Goal: Check status: Check status

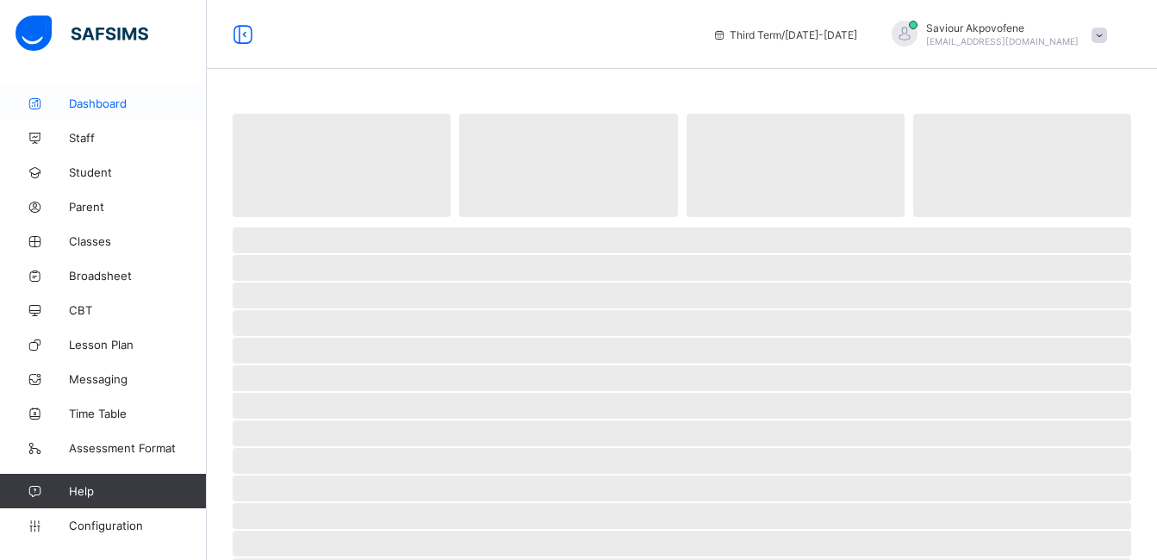
click at [97, 101] on span "Dashboard" at bounding box center [138, 103] width 138 height 14
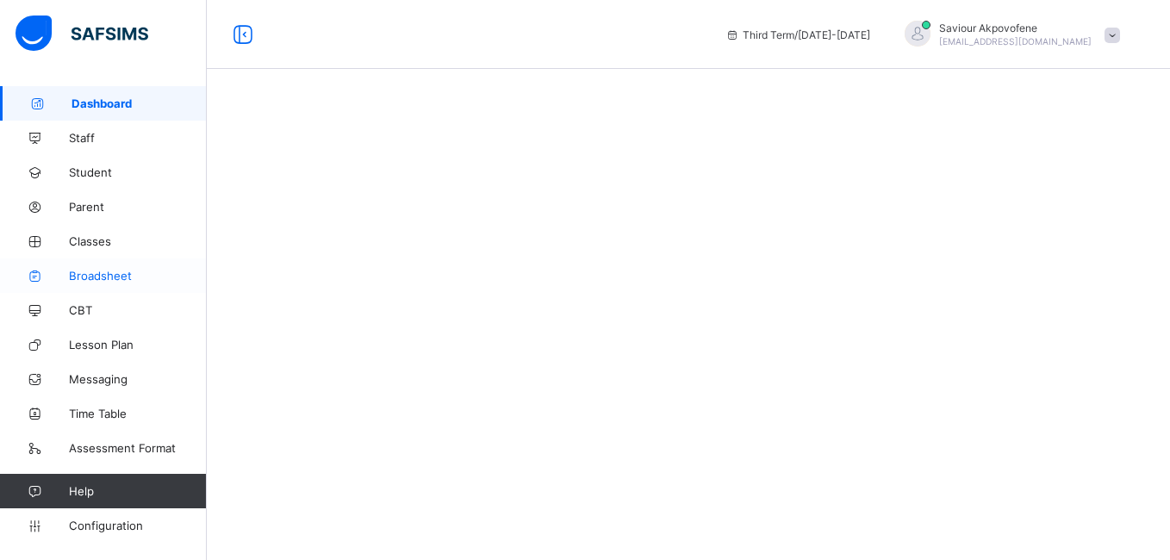
click at [102, 276] on span "Broadsheet" at bounding box center [138, 276] width 138 height 14
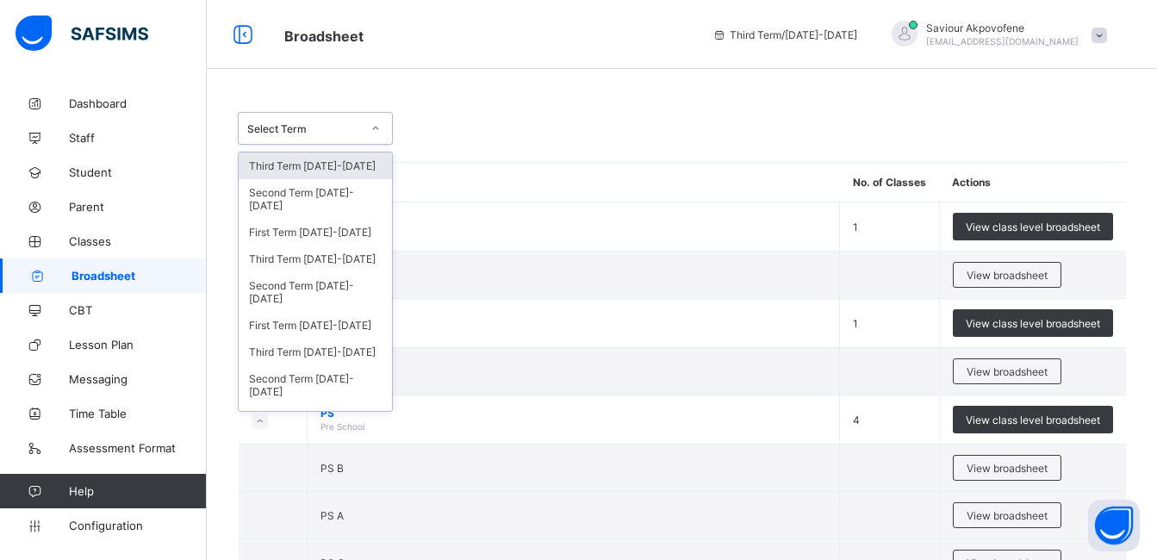
click at [376, 127] on icon at bounding box center [375, 128] width 10 height 17
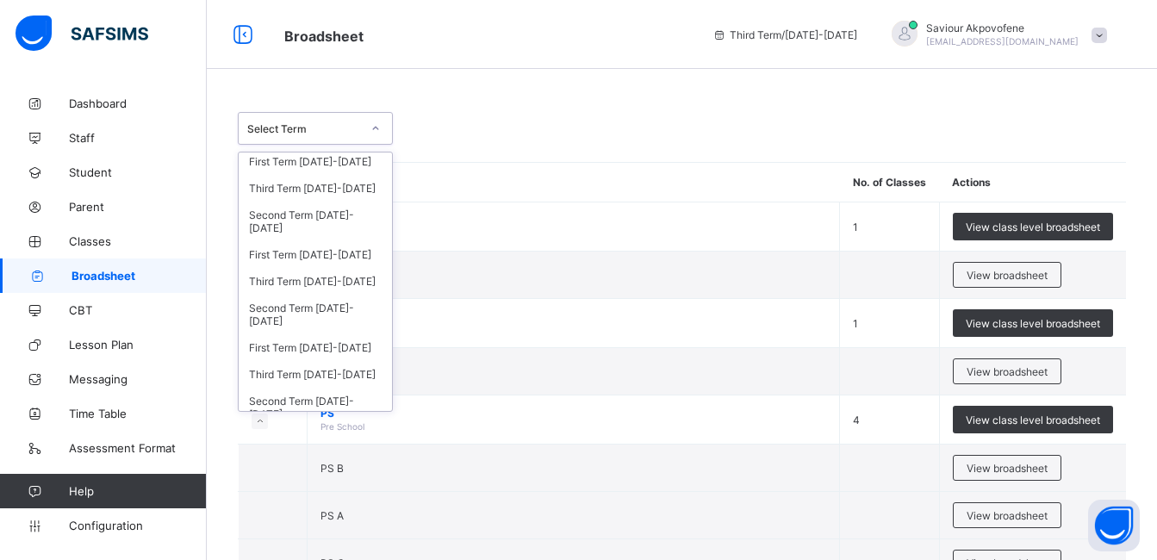
scroll to position [726, 0]
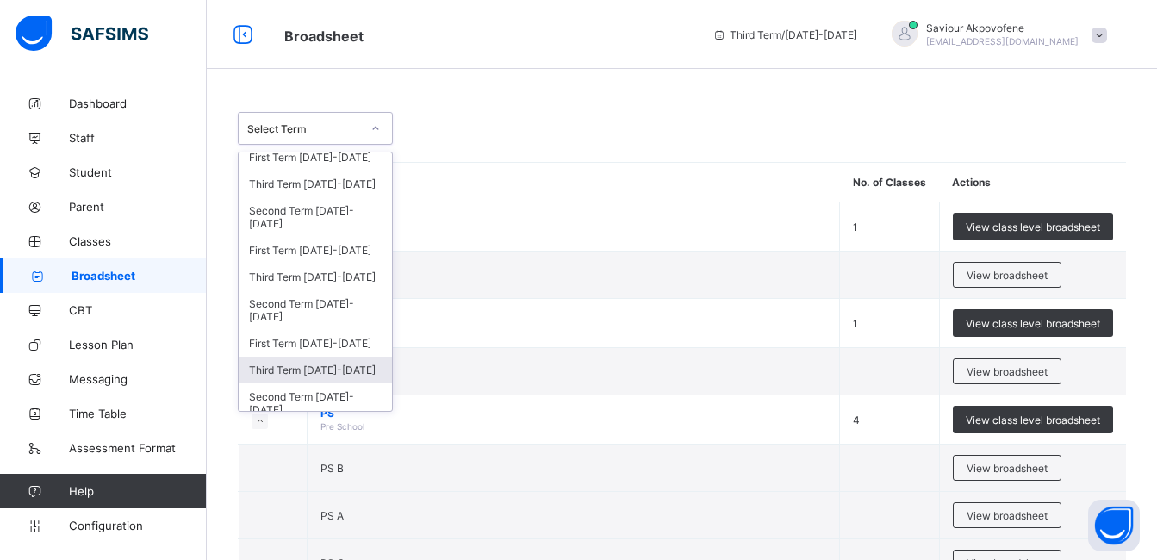
click at [314, 357] on div "Third Term [DATE]-[DATE]" at bounding box center [315, 370] width 153 height 27
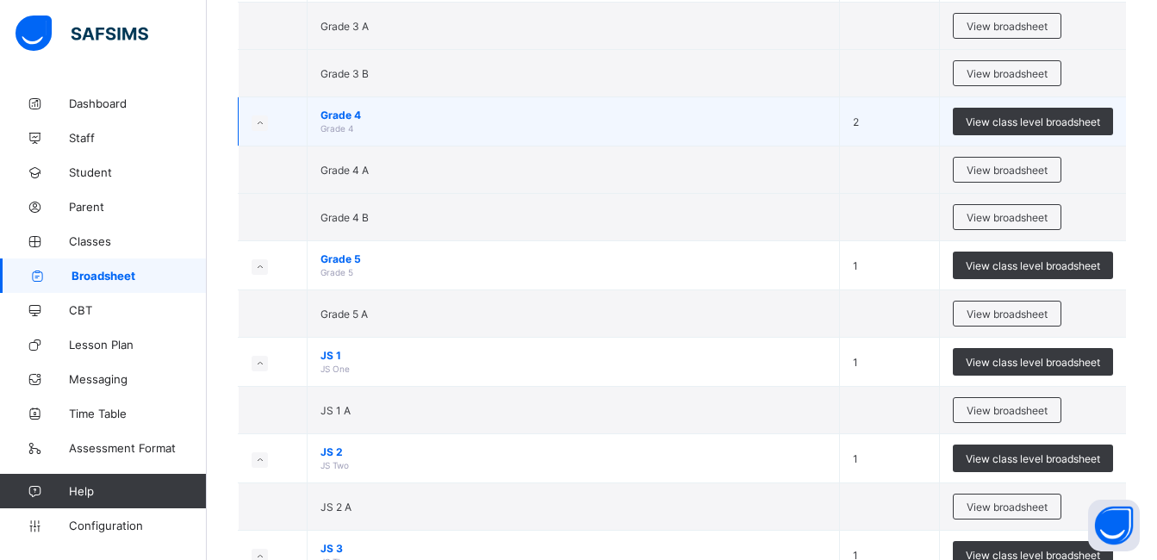
scroll to position [1359, 0]
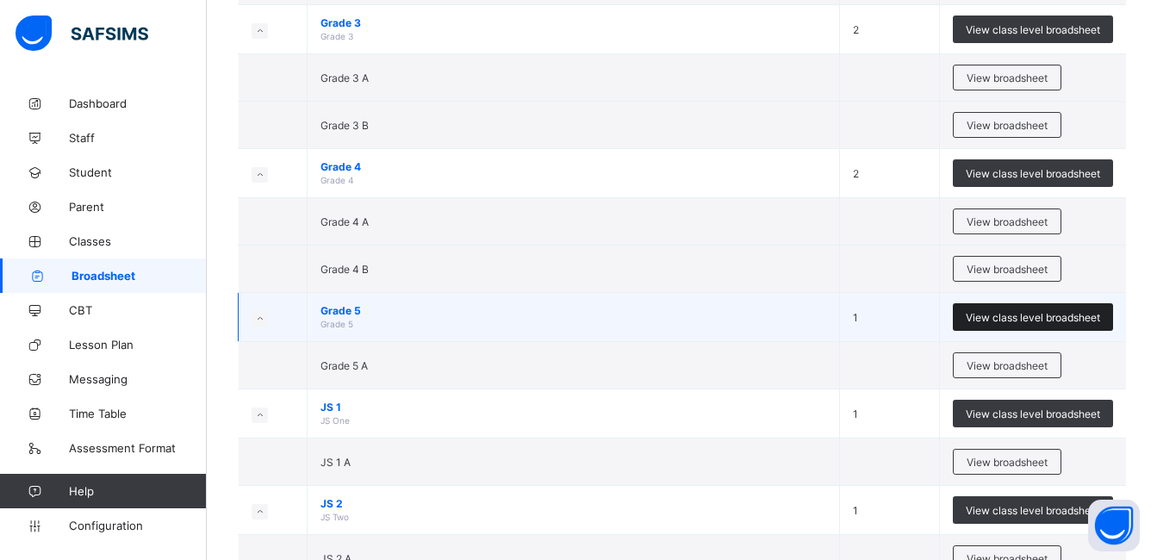
click at [1029, 311] on span "View class level broadsheet" at bounding box center [1033, 317] width 134 height 13
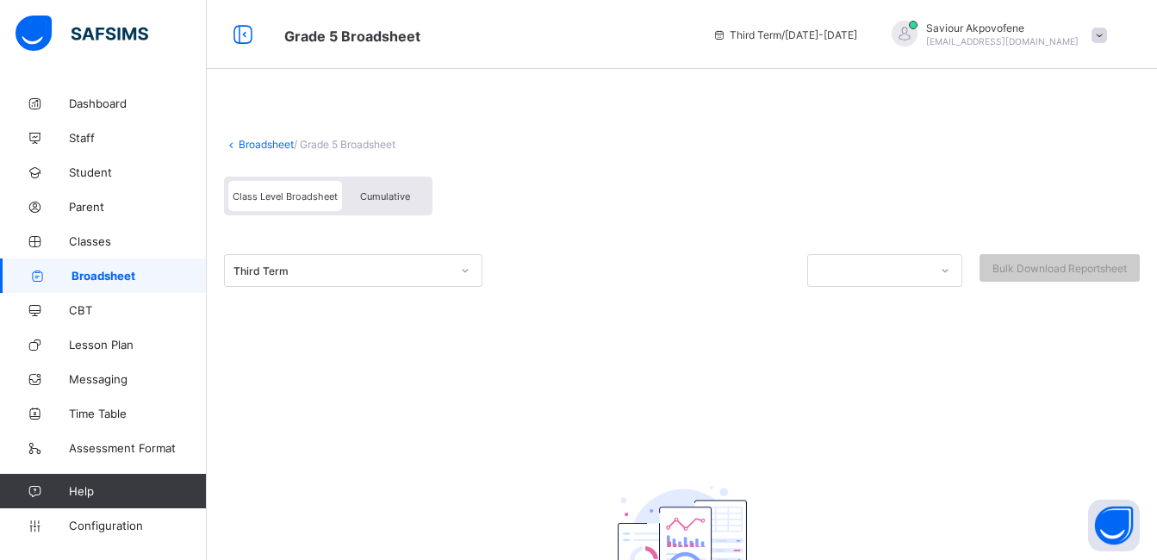
click at [382, 193] on span "Cumulative" at bounding box center [385, 196] width 50 height 12
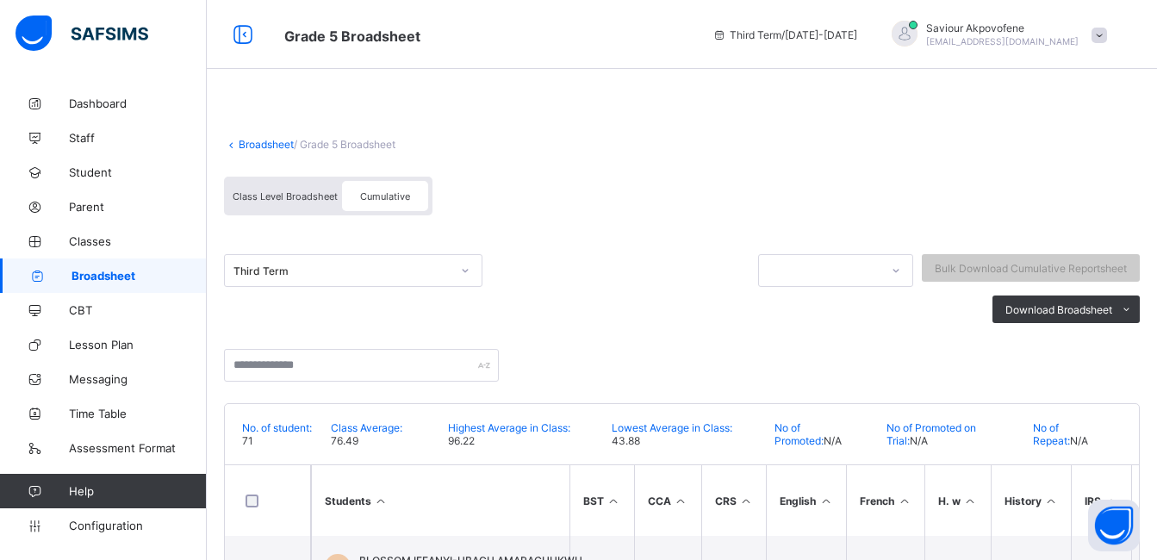
click at [473, 272] on div at bounding box center [464, 271] width 29 height 28
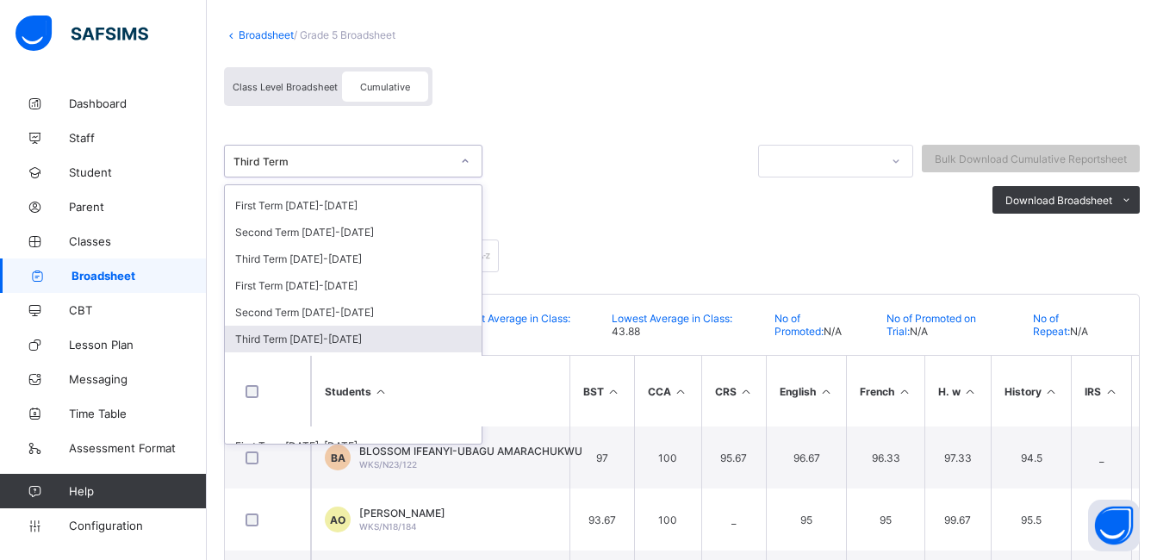
scroll to position [623, 0]
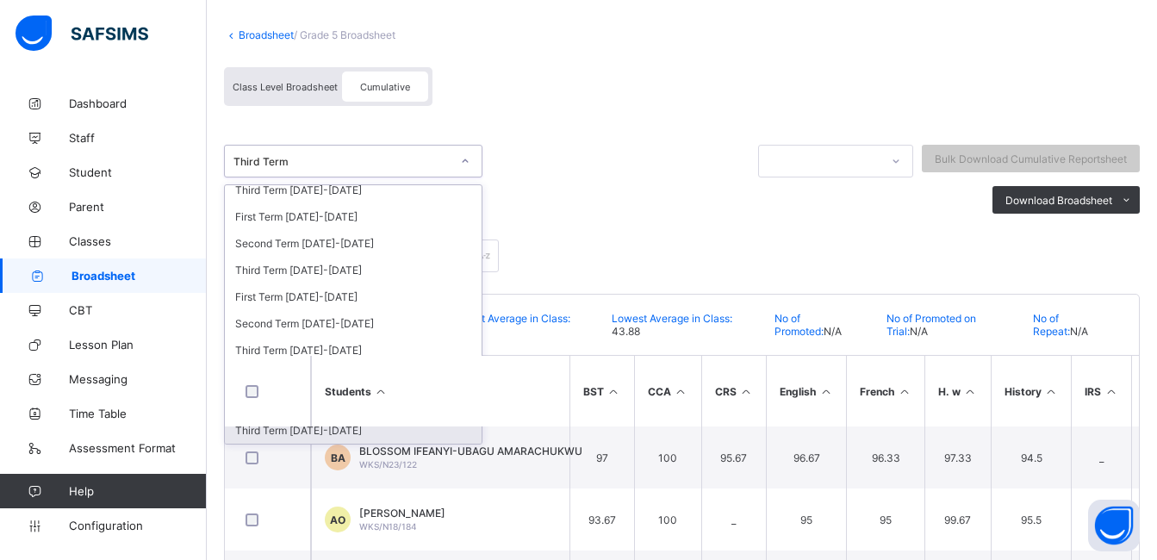
click at [278, 430] on div "Third Term [DATE]-[DATE]" at bounding box center [353, 430] width 257 height 27
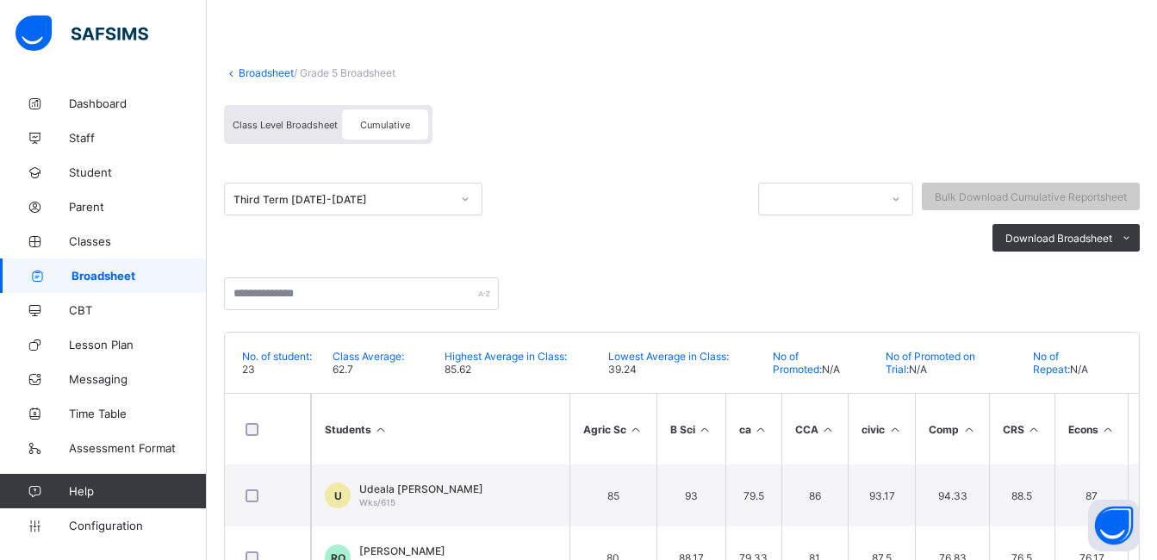
scroll to position [0, 0]
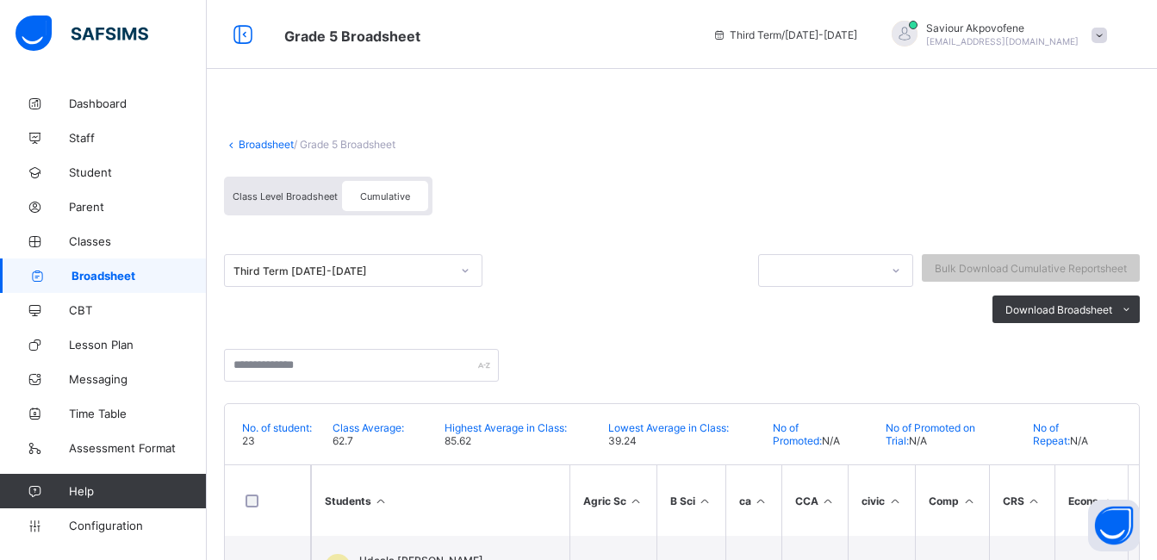
click at [461, 271] on icon at bounding box center [465, 270] width 10 height 17
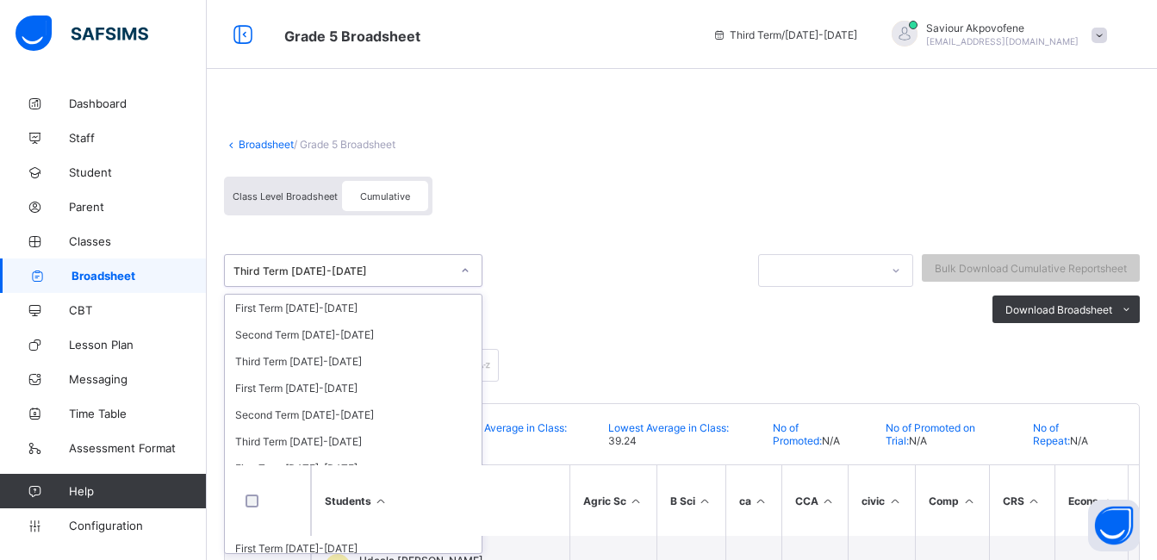
scroll to position [623, 0]
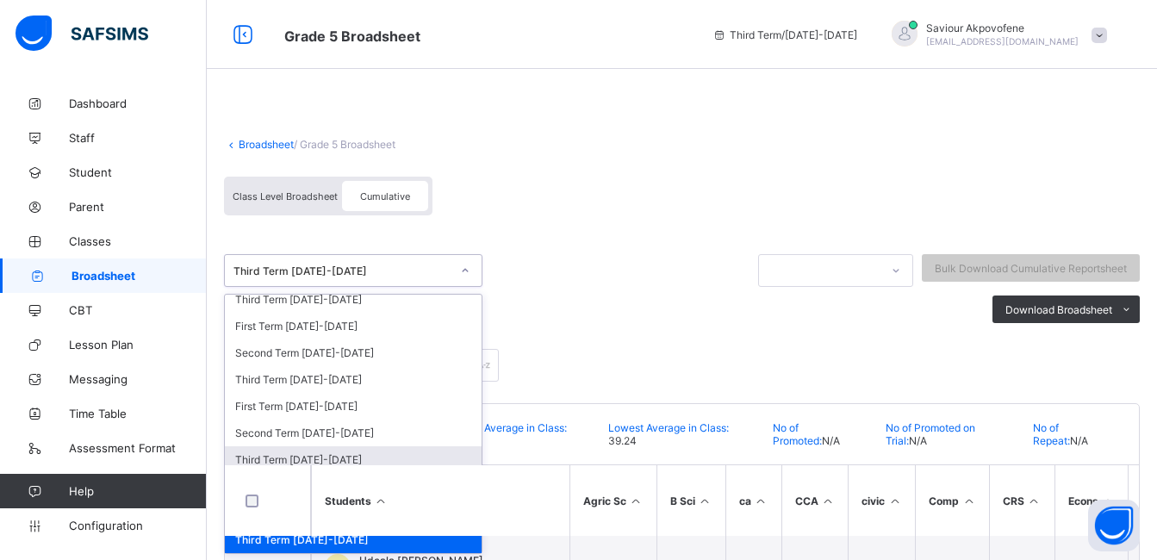
click at [326, 458] on div "Third Term [DATE]-[DATE]" at bounding box center [353, 459] width 257 height 27
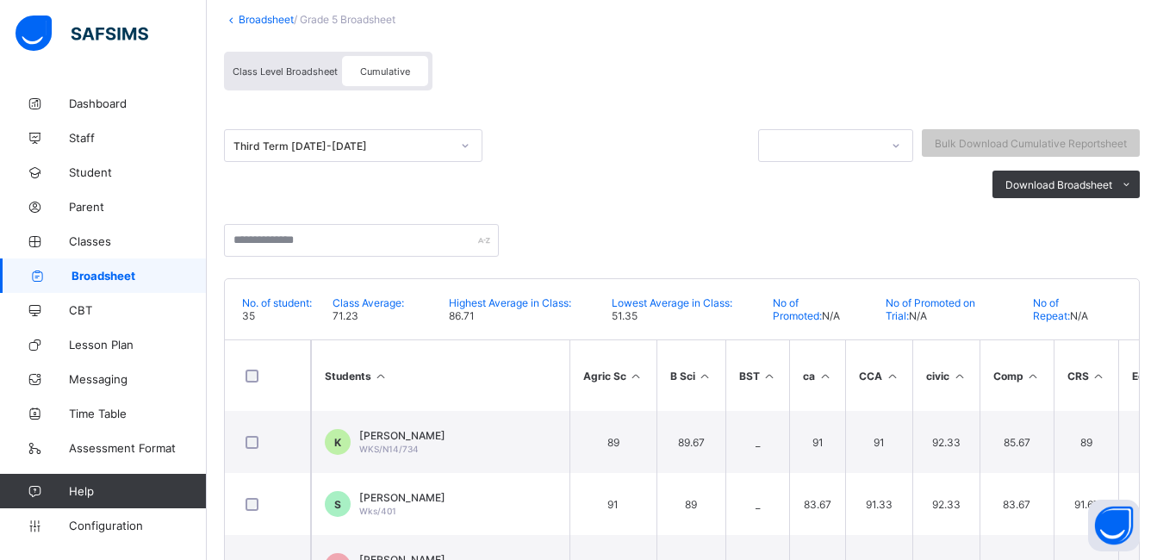
scroll to position [113, 0]
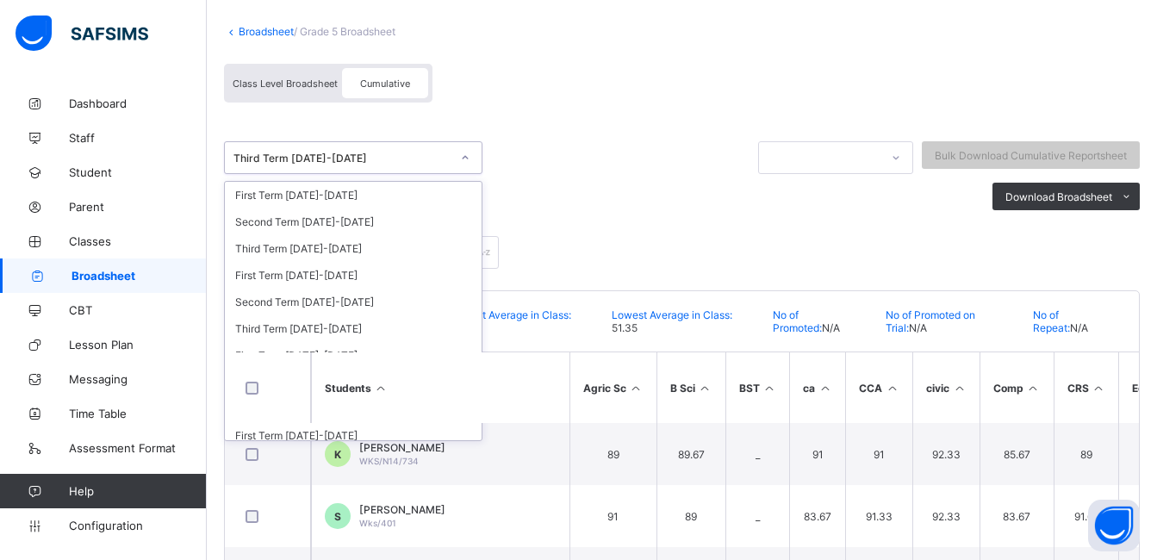
click at [464, 161] on icon at bounding box center [465, 157] width 10 height 17
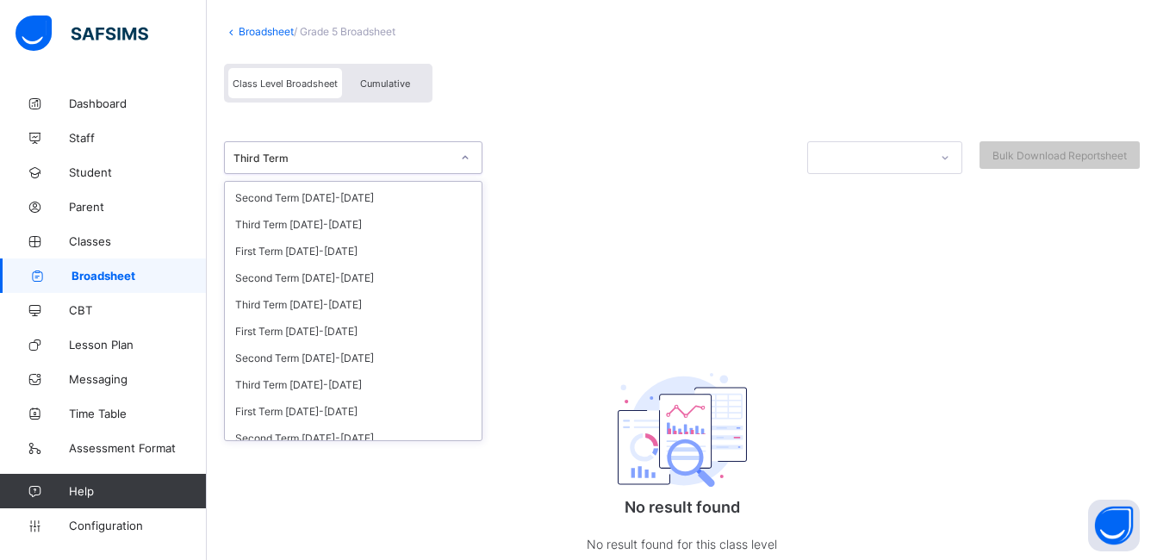
scroll to position [623, 0]
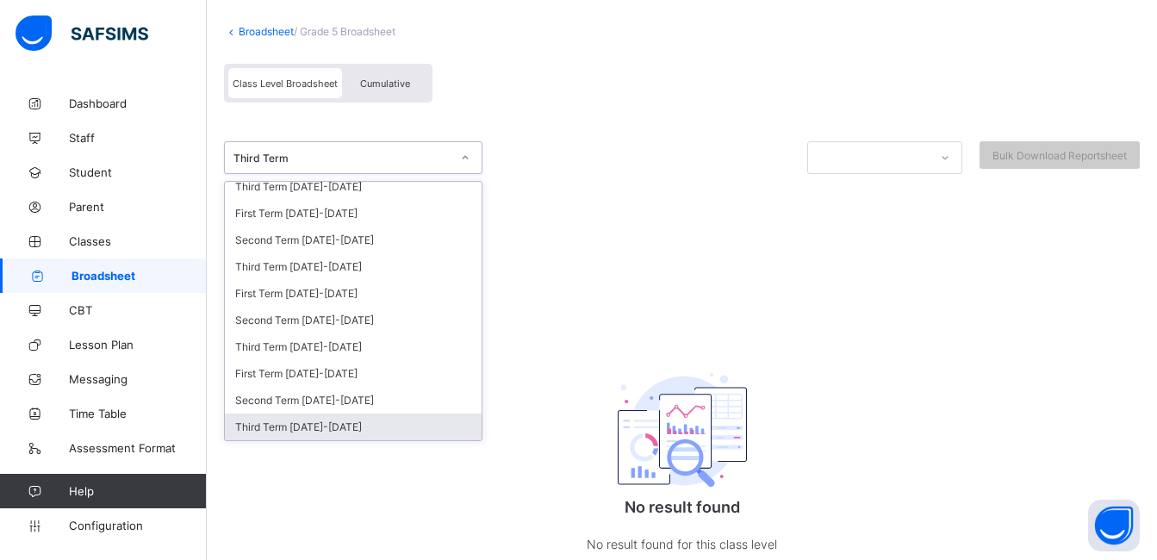
click at [299, 423] on div "Third Term [DATE]-[DATE]" at bounding box center [353, 426] width 257 height 27
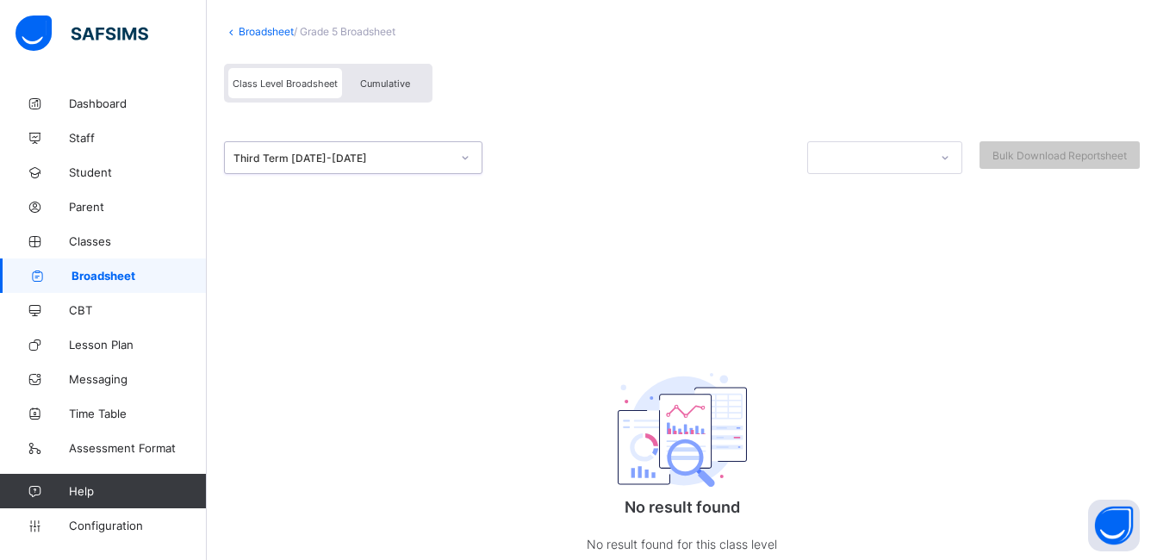
click at [399, 84] on span "Cumulative" at bounding box center [385, 84] width 50 height 12
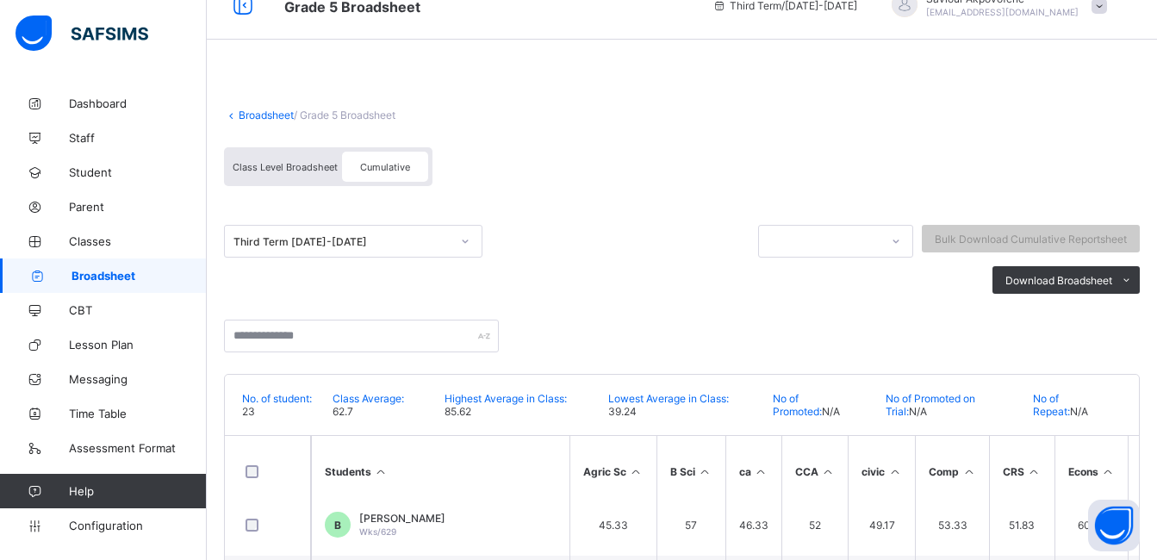
scroll to position [0, 0]
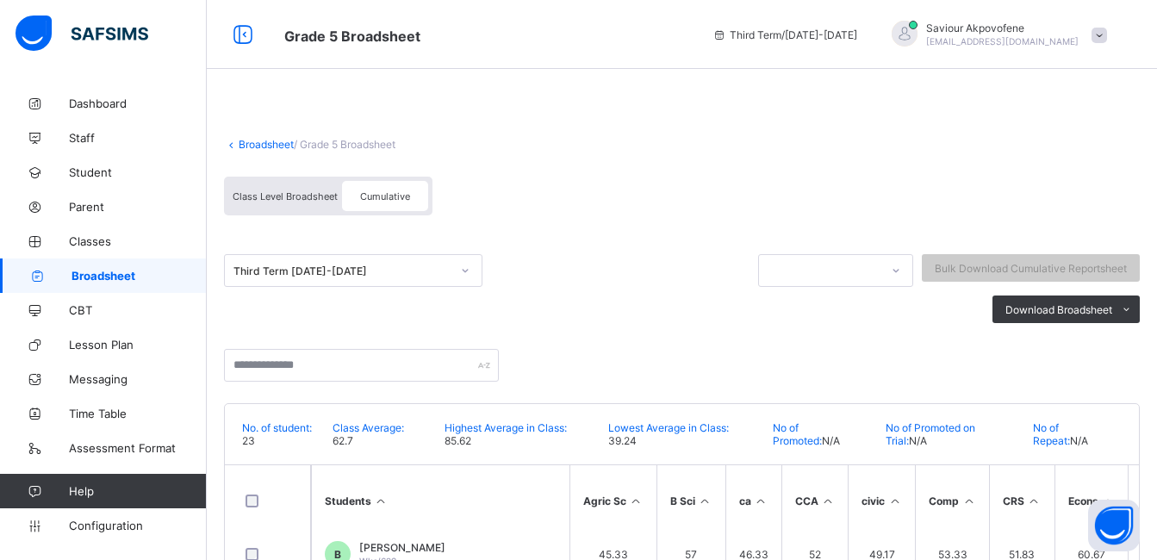
click at [462, 271] on icon at bounding box center [465, 270] width 10 height 17
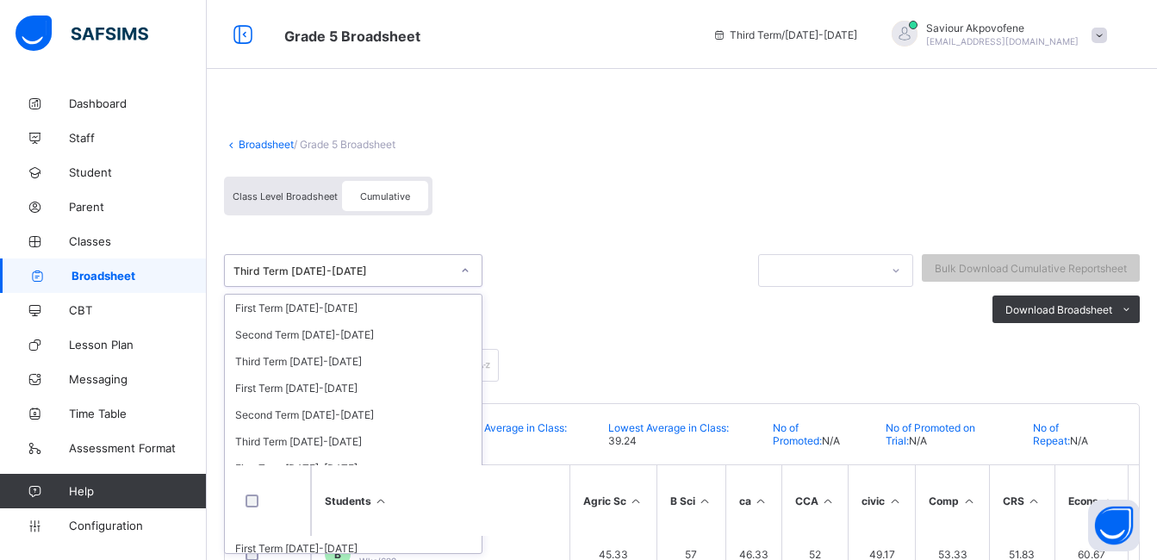
scroll to position [623, 0]
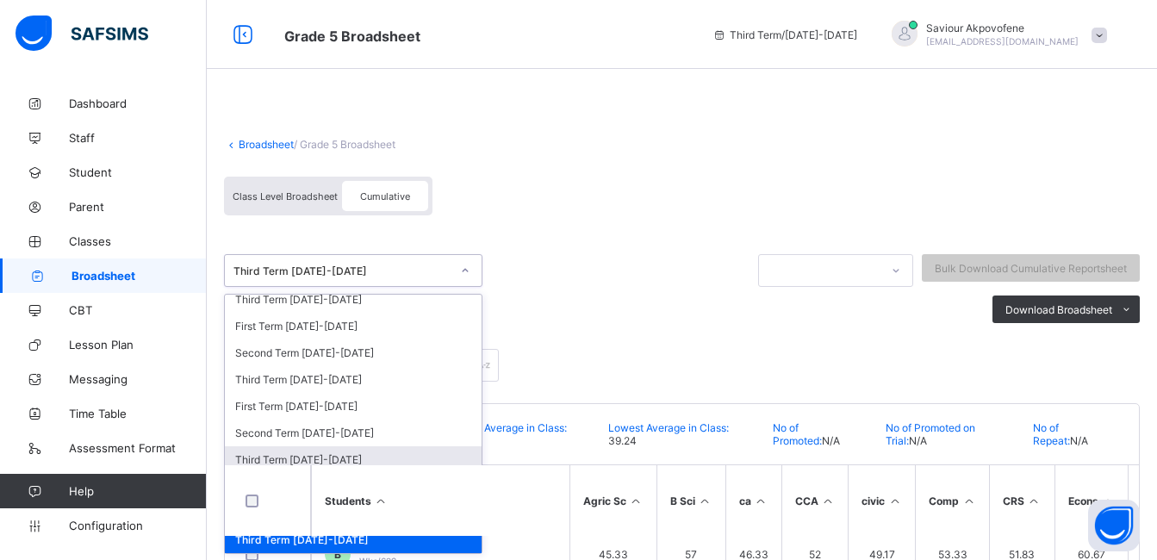
click at [328, 456] on div "Third Term [DATE]-[DATE]" at bounding box center [353, 459] width 257 height 27
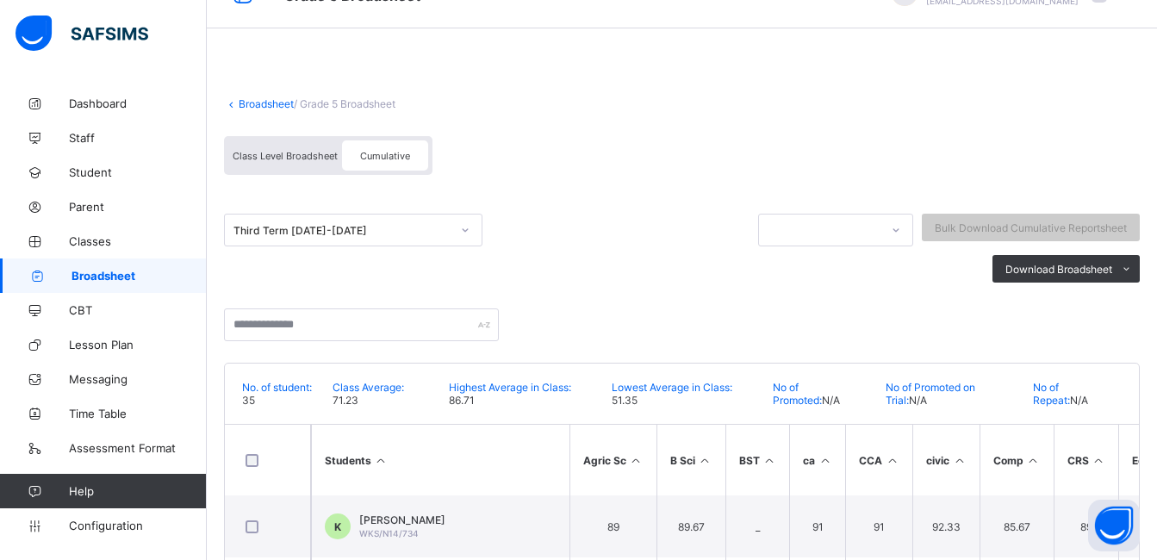
scroll to position [0, 0]
